Goal: Find specific page/section: Find specific page/section

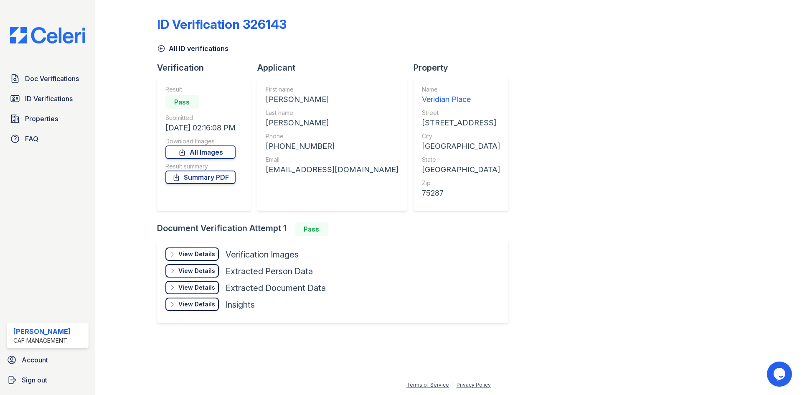
drag, startPoint x: 45, startPoint y: 101, endPoint x: 52, endPoint y: 89, distance: 13.7
click at [45, 101] on span "ID Verifications" at bounding box center [49, 99] width 48 height 10
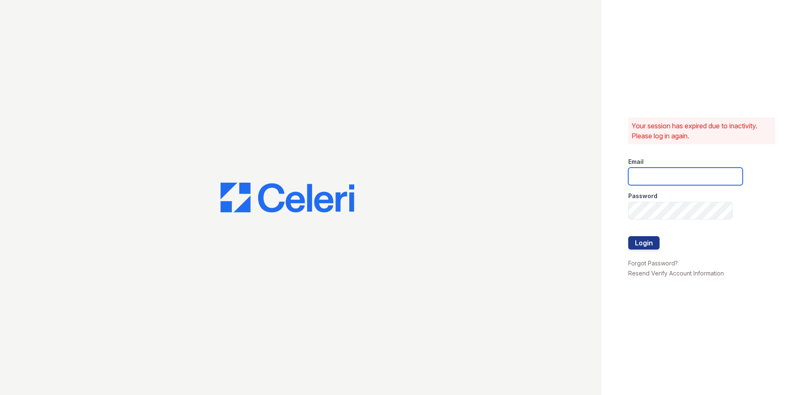
type input "[EMAIL_ADDRESS][DOMAIN_NAME]"
drag, startPoint x: 634, startPoint y: 244, endPoint x: 598, endPoint y: 245, distance: 36.8
click at [635, 244] on button "Login" at bounding box center [644, 242] width 31 height 13
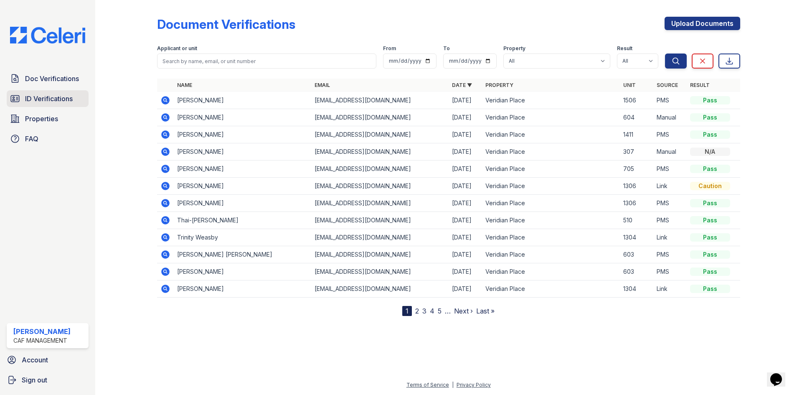
click at [53, 102] on span "ID Verifications" at bounding box center [49, 99] width 48 height 10
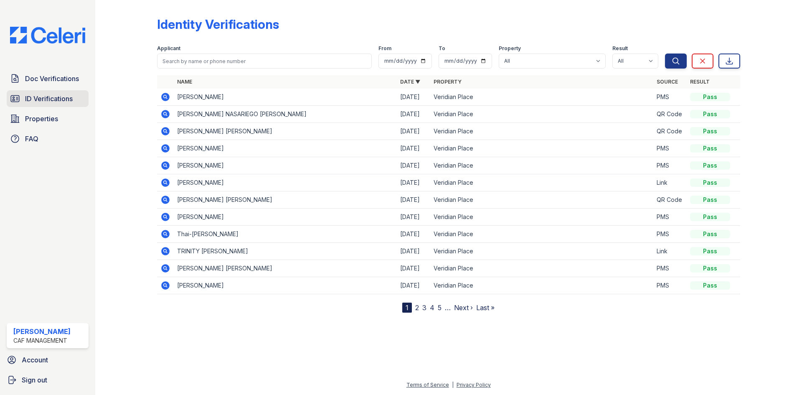
click at [57, 104] on link "ID Verifications" at bounding box center [48, 98] width 82 height 17
